Goal: Task Accomplishment & Management: Use online tool/utility

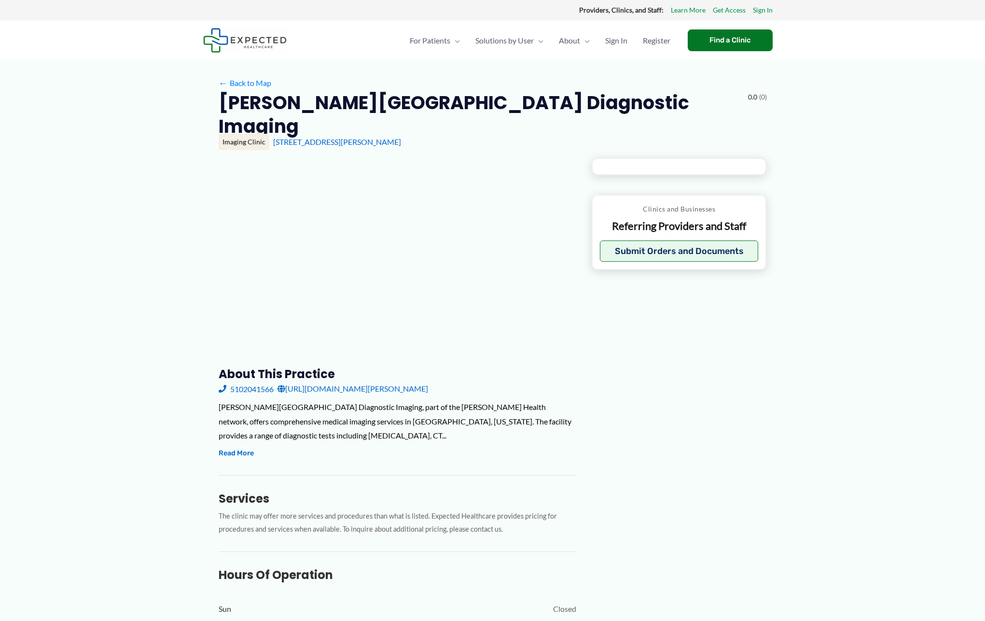
type input "**********"
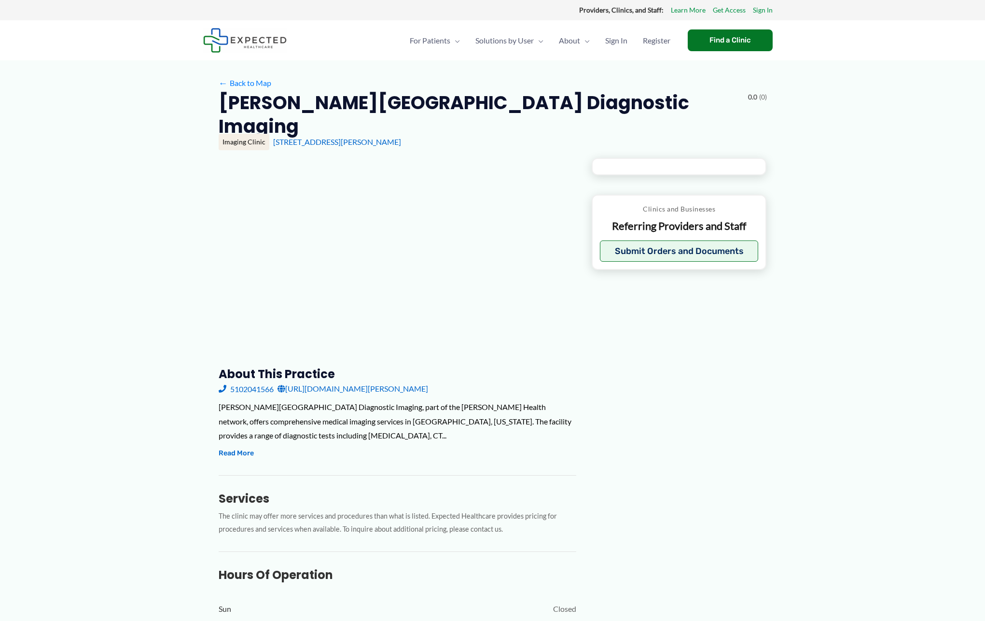
type input "**********"
type input "*"
type input "**********"
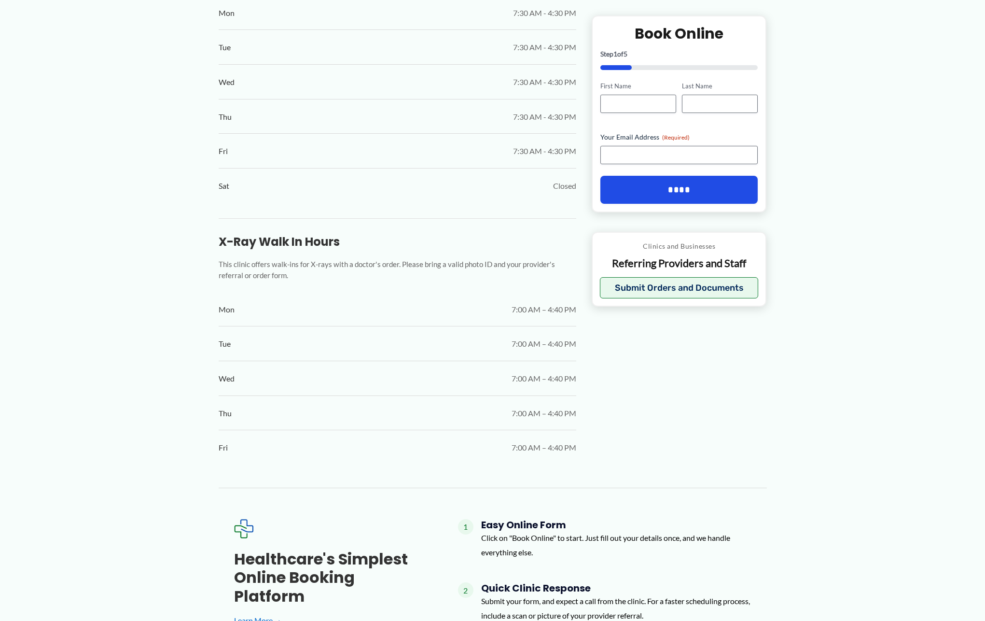
scroll to position [845, 0]
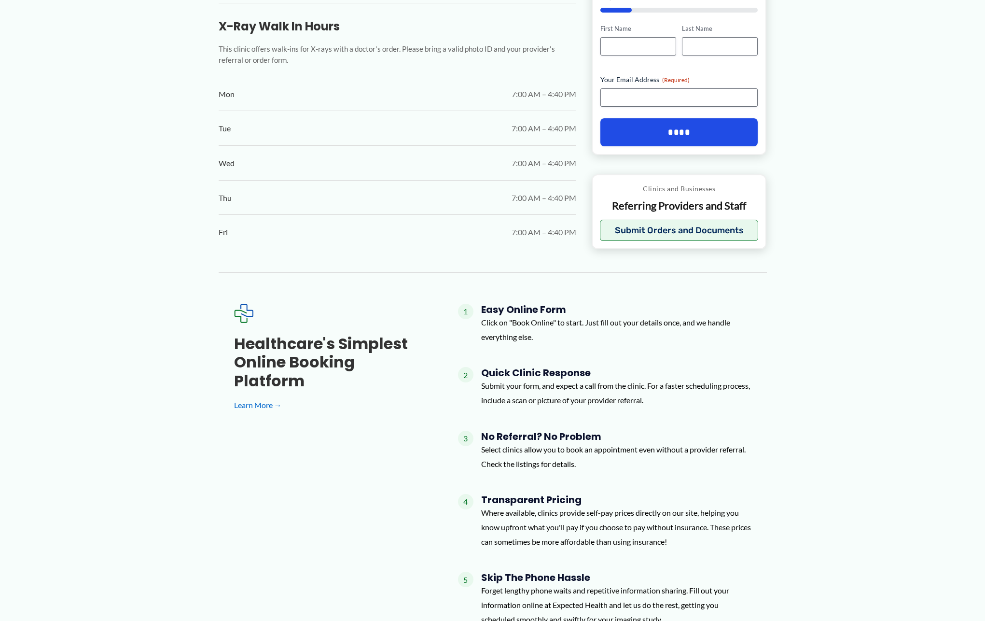
click at [500, 430] on h4 "No Referral? No Problem" at bounding box center [616, 436] width 270 height 12
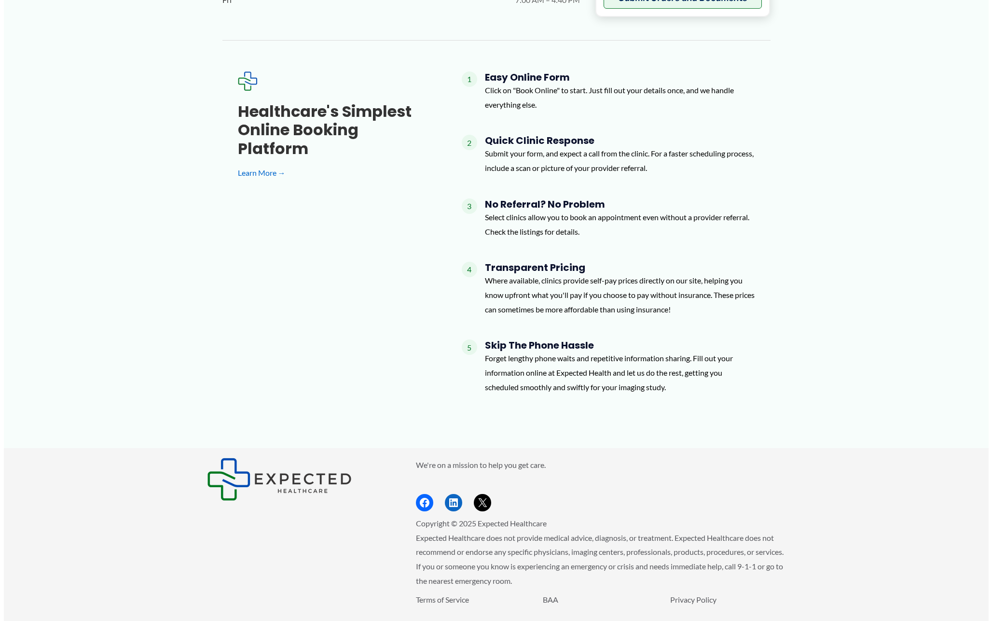
scroll to position [785, 0]
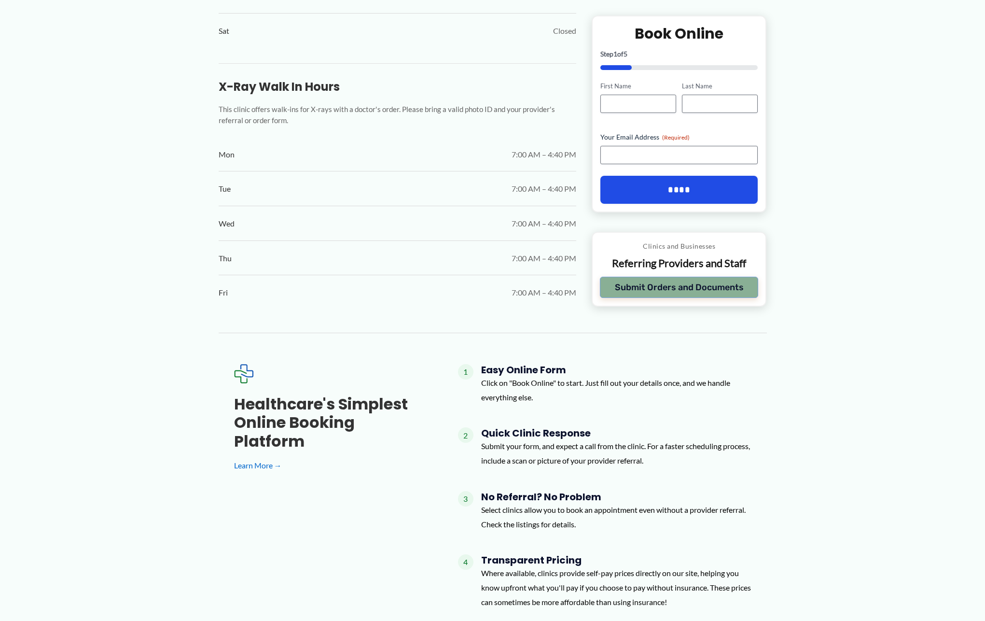
click at [674, 276] on button "Submit Orders and Documents" at bounding box center [679, 286] width 159 height 21
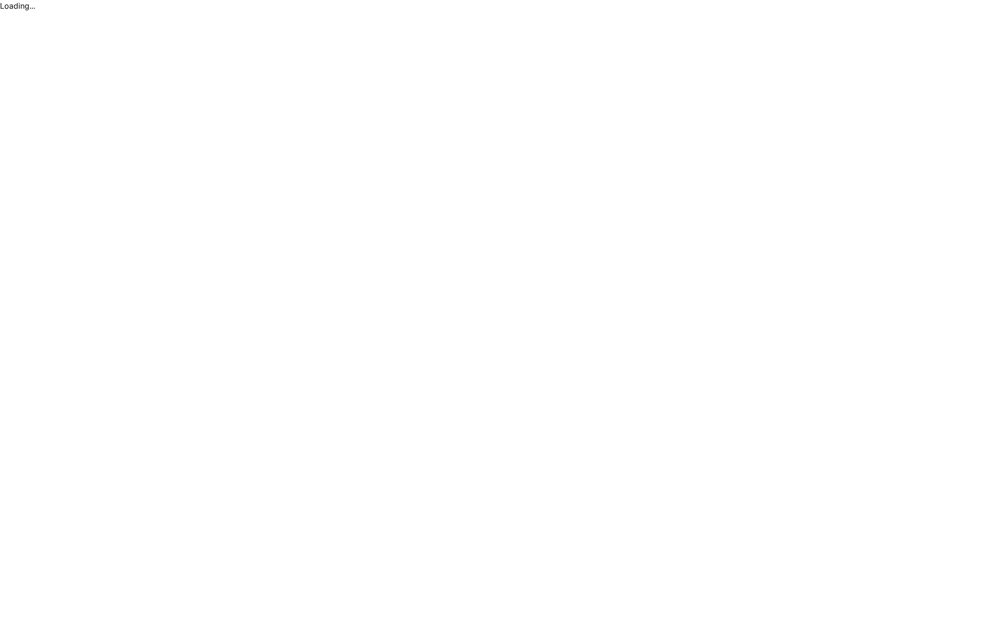
scroll to position [0, 0]
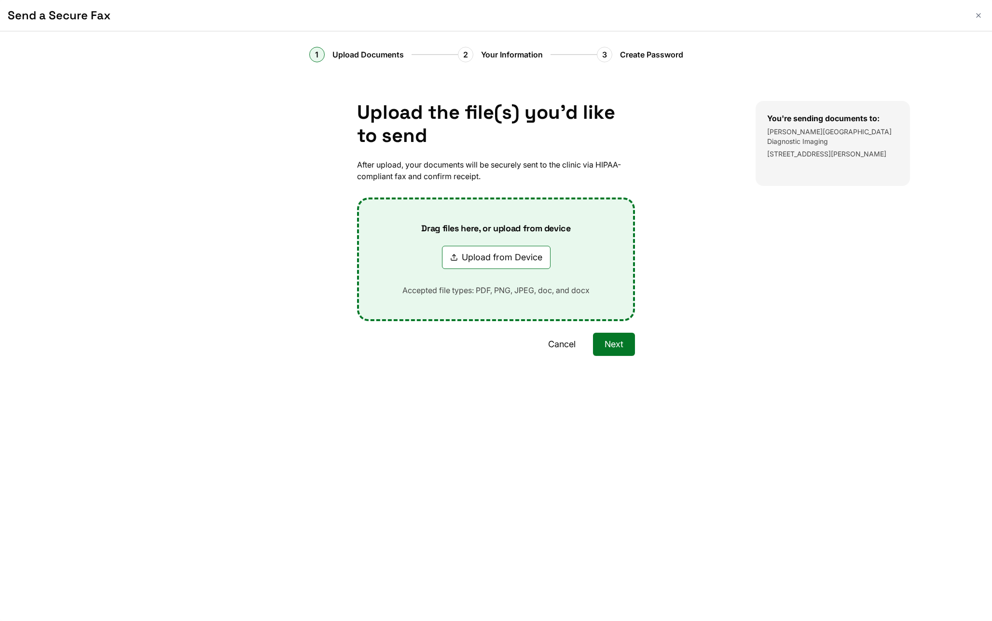
drag, startPoint x: 769, startPoint y: 132, endPoint x: 884, endPoint y: 127, distance: 115.4
click at [852, 127] on p "[PERSON_NAME][GEOGRAPHIC_DATA] Diagnostic Imaging" at bounding box center [832, 136] width 131 height 19
click at [888, 132] on p "[PERSON_NAME][GEOGRAPHIC_DATA] Diagnostic Imaging" at bounding box center [832, 136] width 131 height 19
drag, startPoint x: 897, startPoint y: 129, endPoint x: 761, endPoint y: 124, distance: 136.6
click at [761, 124] on div "You're sending documents to: [PERSON_NAME][GEOGRAPHIC_DATA] Diagnostic Imaging …" at bounding box center [833, 143] width 154 height 85
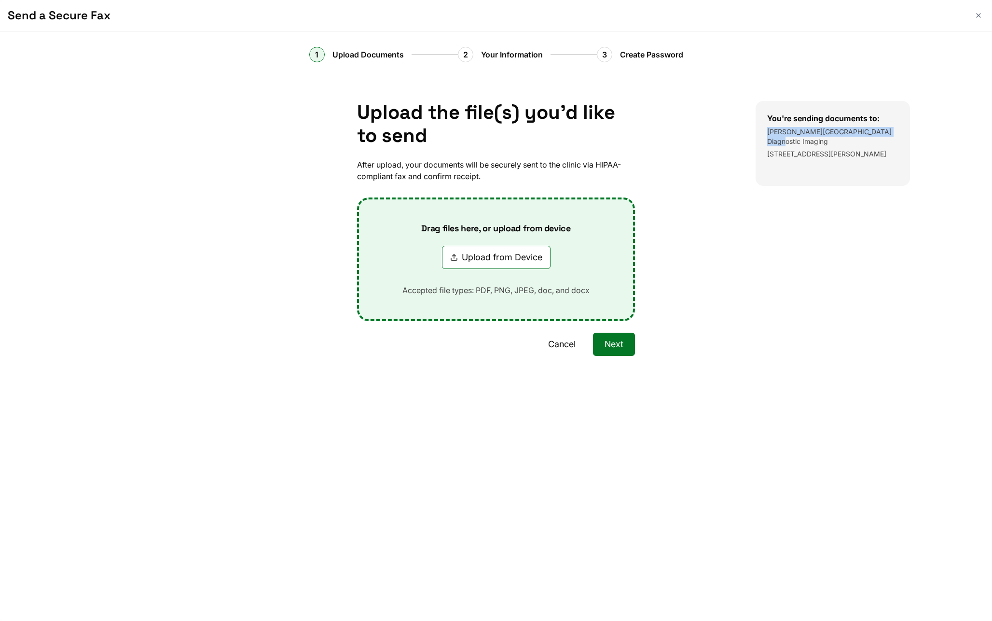
copy p "[PERSON_NAME][GEOGRAPHIC_DATA] Diagnostic Imaging"
click at [799, 149] on p "[STREET_ADDRESS][PERSON_NAME]" at bounding box center [832, 154] width 131 height 10
drag, startPoint x: 768, startPoint y: 130, endPoint x: 820, endPoint y: 152, distance: 56.3
click at [820, 152] on div "[PERSON_NAME][GEOGRAPHIC_DATA] Diagnostic Imaging [STREET_ADDRESS][PERSON_NAME]" at bounding box center [832, 143] width 131 height 32
copy div "[PERSON_NAME][GEOGRAPHIC_DATA] Diagnostic Imaging [STREET_ADDRESS][PERSON_NAME]"
